Goal: Navigation & Orientation: Find specific page/section

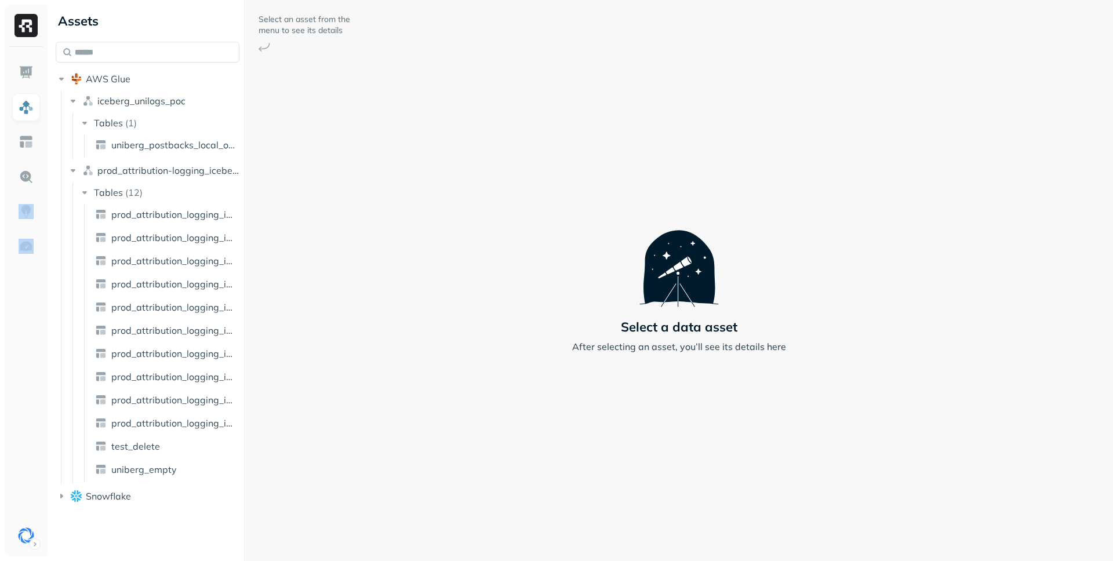
click at [12, 317] on ul at bounding box center [26, 304] width 29 height 491
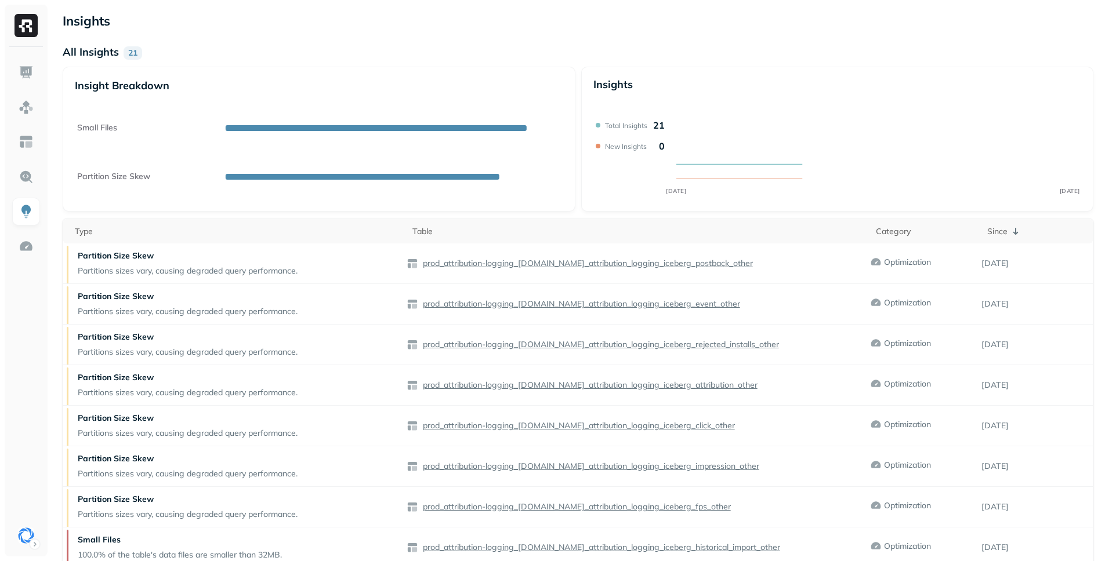
scroll to position [81, 0]
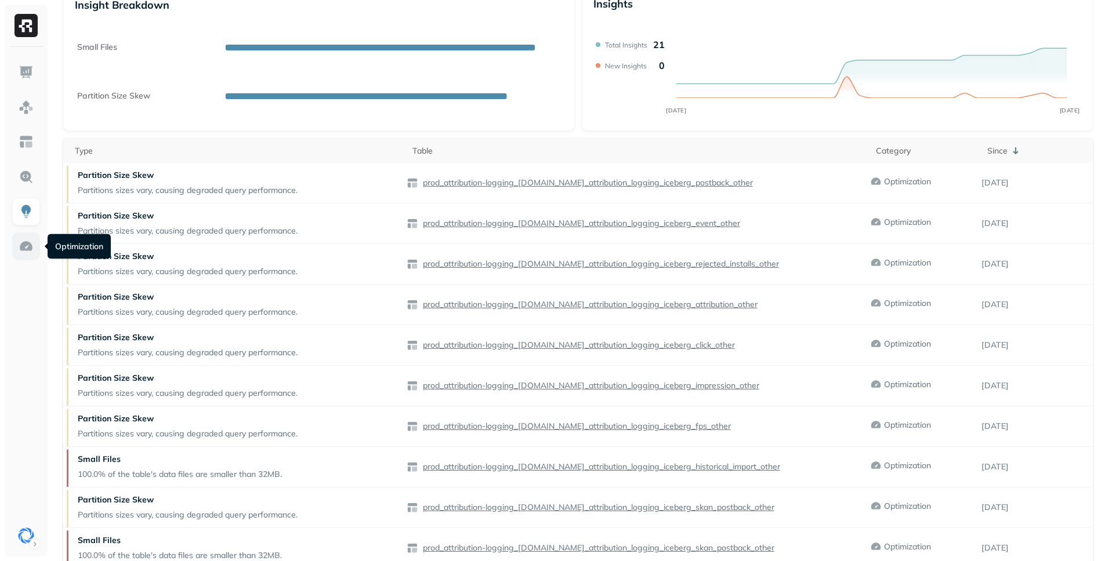
click at [21, 252] on img at bounding box center [26, 246] width 15 height 15
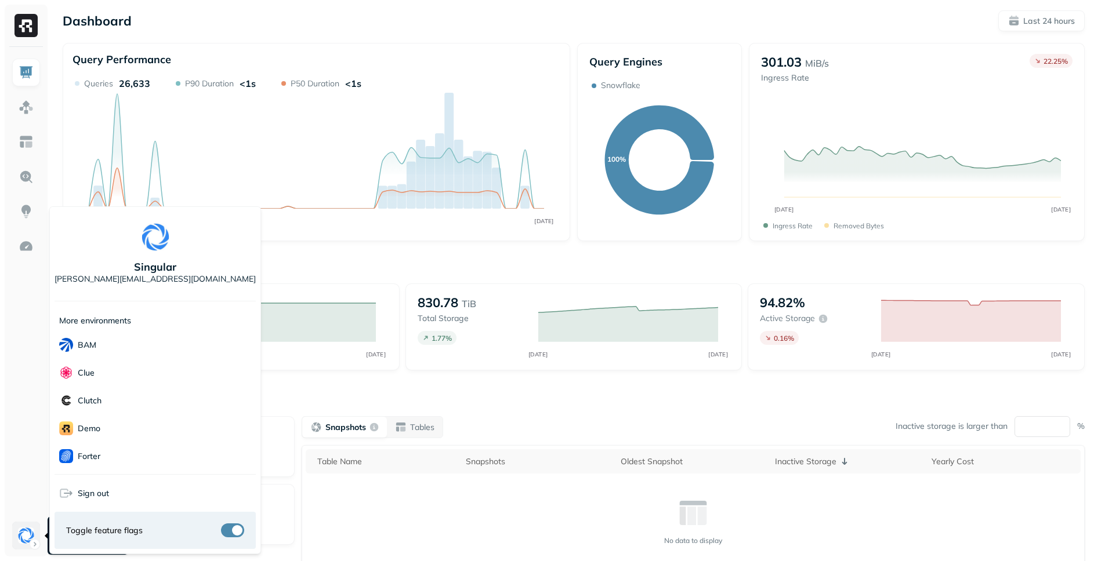
click at [31, 535] on html "Dashboard Last 24 hours Query Performance SEP [DATE] Queries 26,633 P90 Duratio…" at bounding box center [552, 322] width 1105 height 645
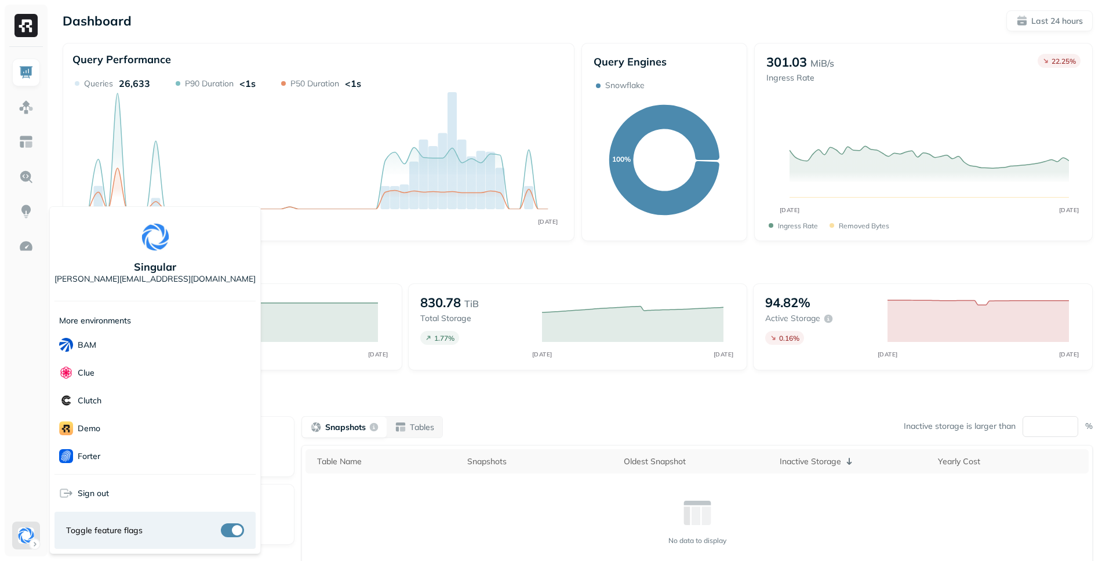
scroll to position [251, 0]
click at [127, 450] on div "Voodoo" at bounding box center [155, 456] width 201 height 28
